Goal: Find specific page/section

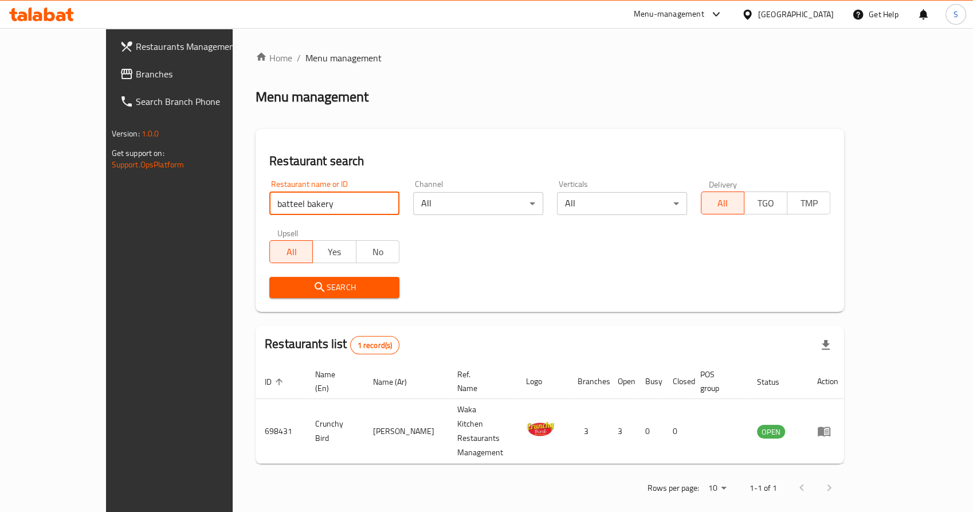
type input "batteel bakery"
click button "Search" at bounding box center [334, 287] width 130 height 21
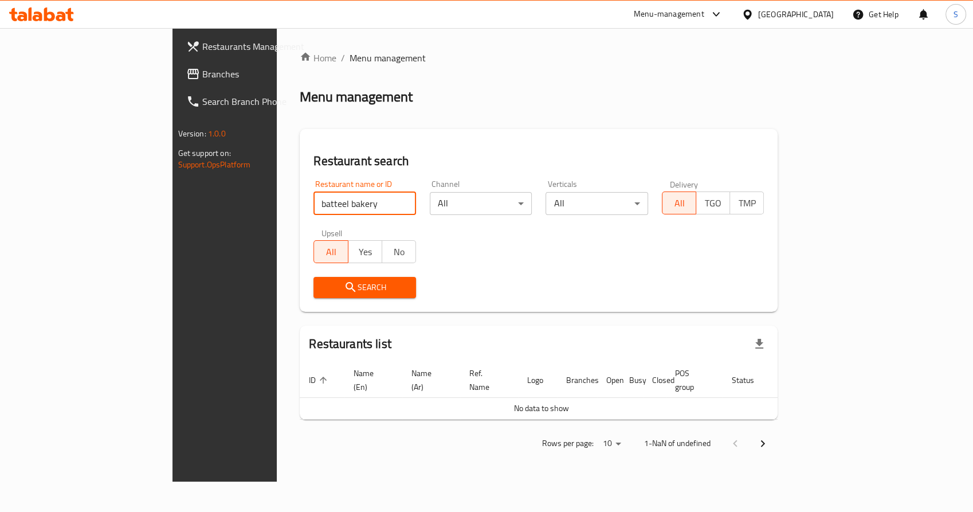
click at [323, 293] on span "Search" at bounding box center [365, 287] width 84 height 14
click at [314, 207] on input "batteel bakery" at bounding box center [365, 203] width 103 height 23
click button "Search" at bounding box center [365, 287] width 103 height 21
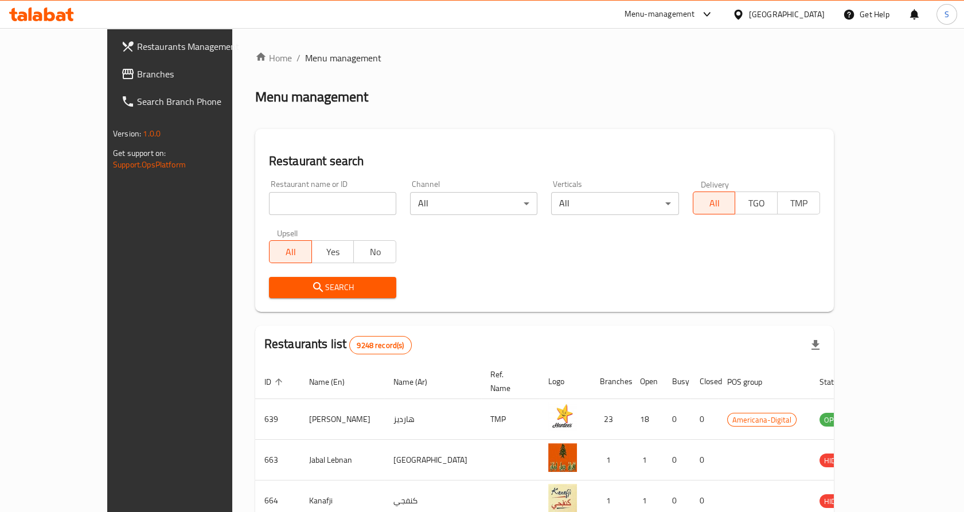
click at [269, 207] on input "search" at bounding box center [332, 203] width 127 height 23
type input "batteel bakery"
click button "Search" at bounding box center [332, 287] width 127 height 21
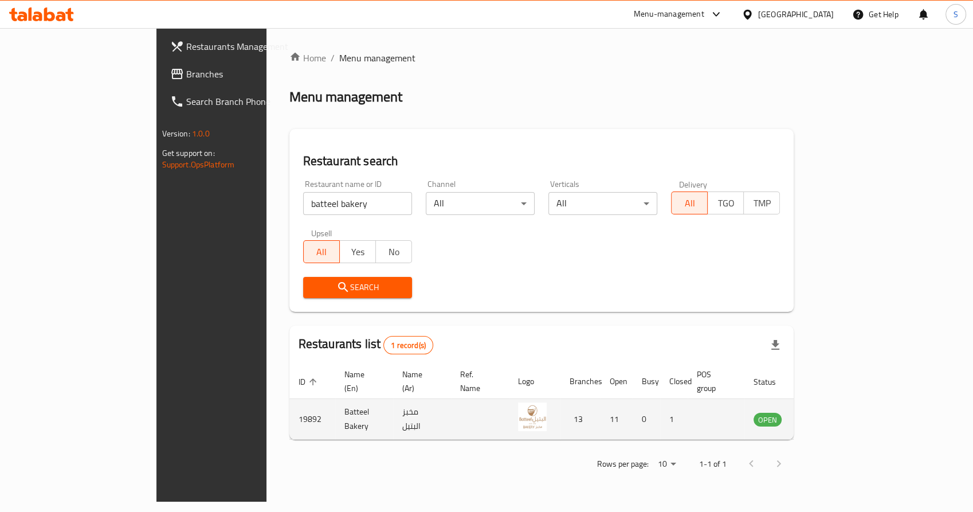
click at [827, 415] on icon "enhanced table" at bounding box center [820, 420] width 13 height 10
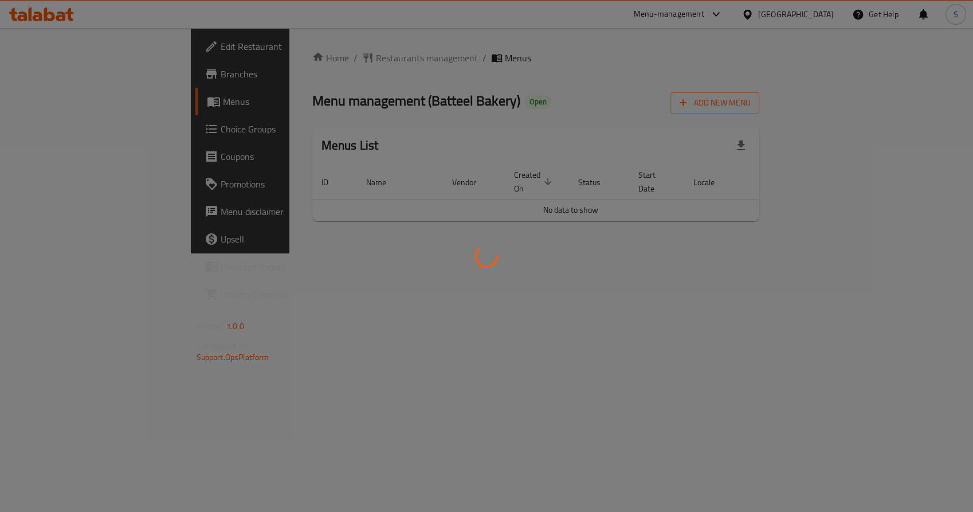
click at [61, 73] on div at bounding box center [486, 256] width 973 height 512
click at [54, 77] on div at bounding box center [486, 256] width 973 height 512
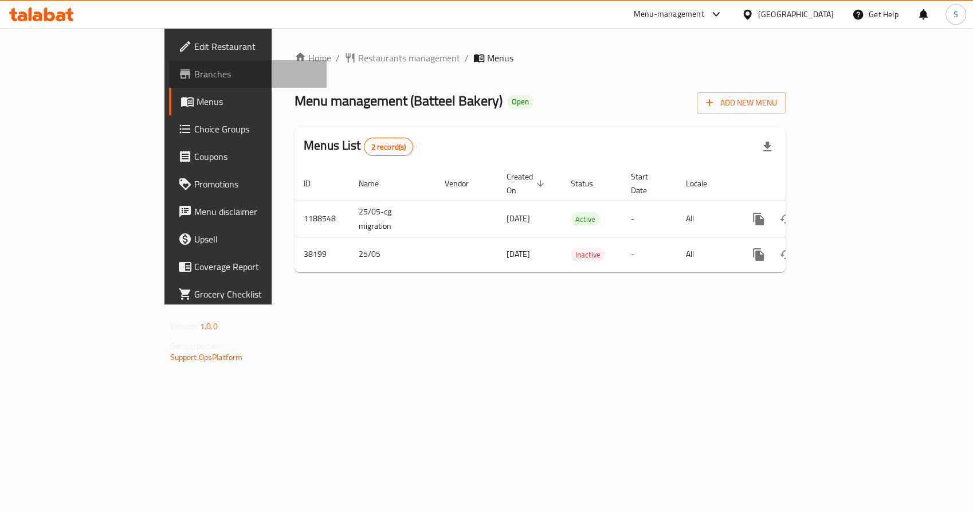
click at [194, 78] on span "Branches" at bounding box center [256, 74] width 124 height 14
